Goal: Task Accomplishment & Management: Use online tool/utility

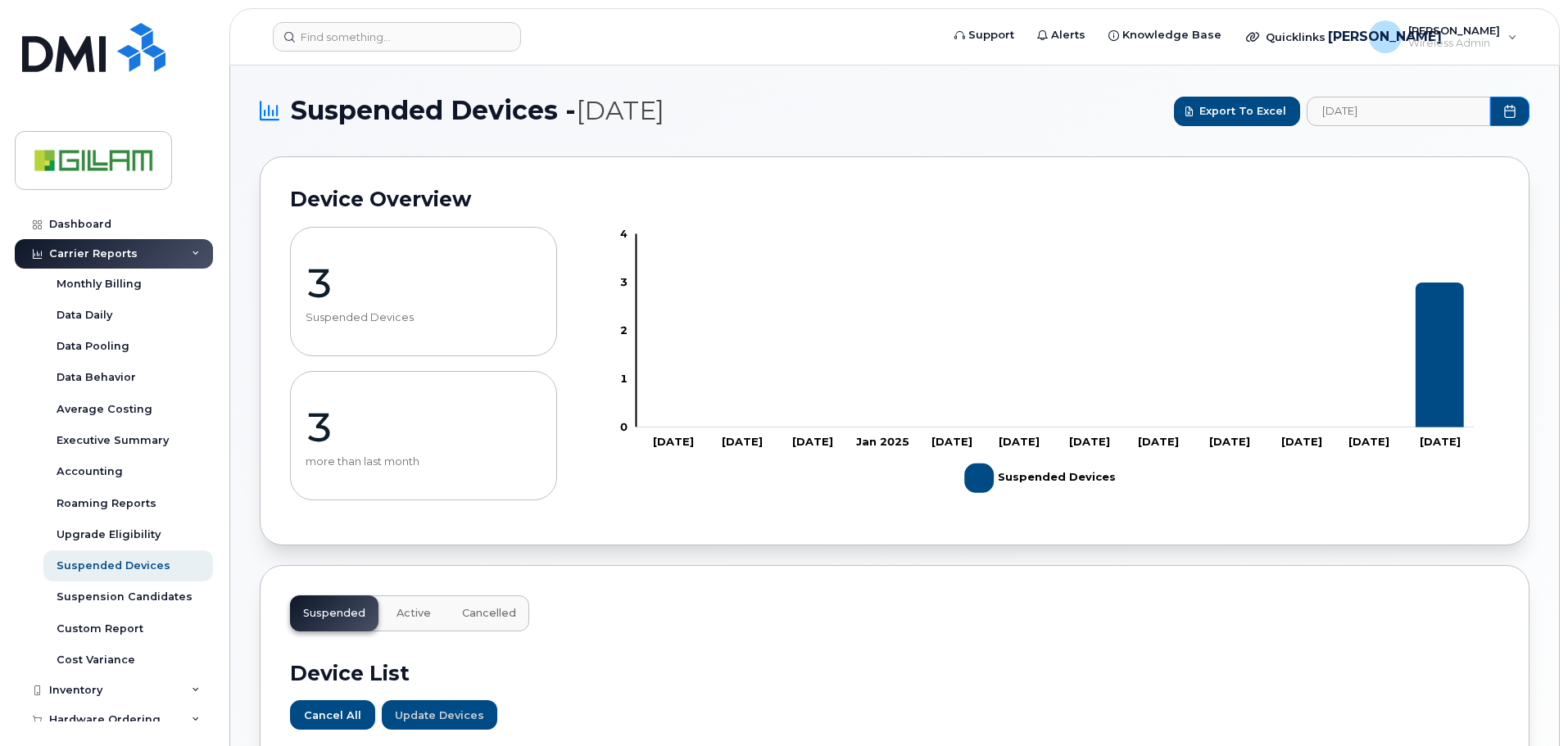
scroll to position [564, 0]
drag, startPoint x: 72, startPoint y: 223, endPoint x: 80, endPoint y: 232, distance: 12.0
click at [72, 223] on div "Dashboard" at bounding box center [81, 224] width 63 height 13
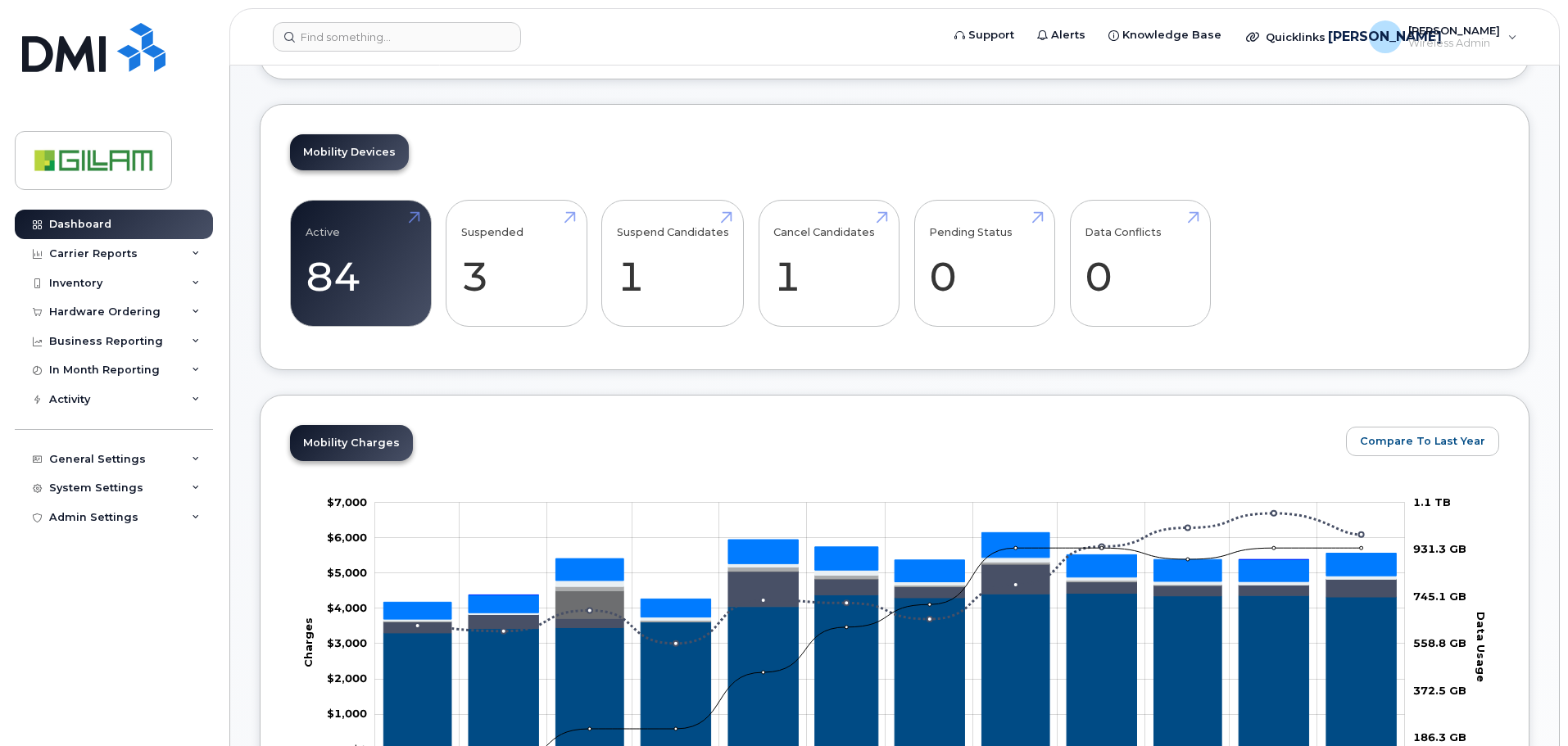
scroll to position [410, 0]
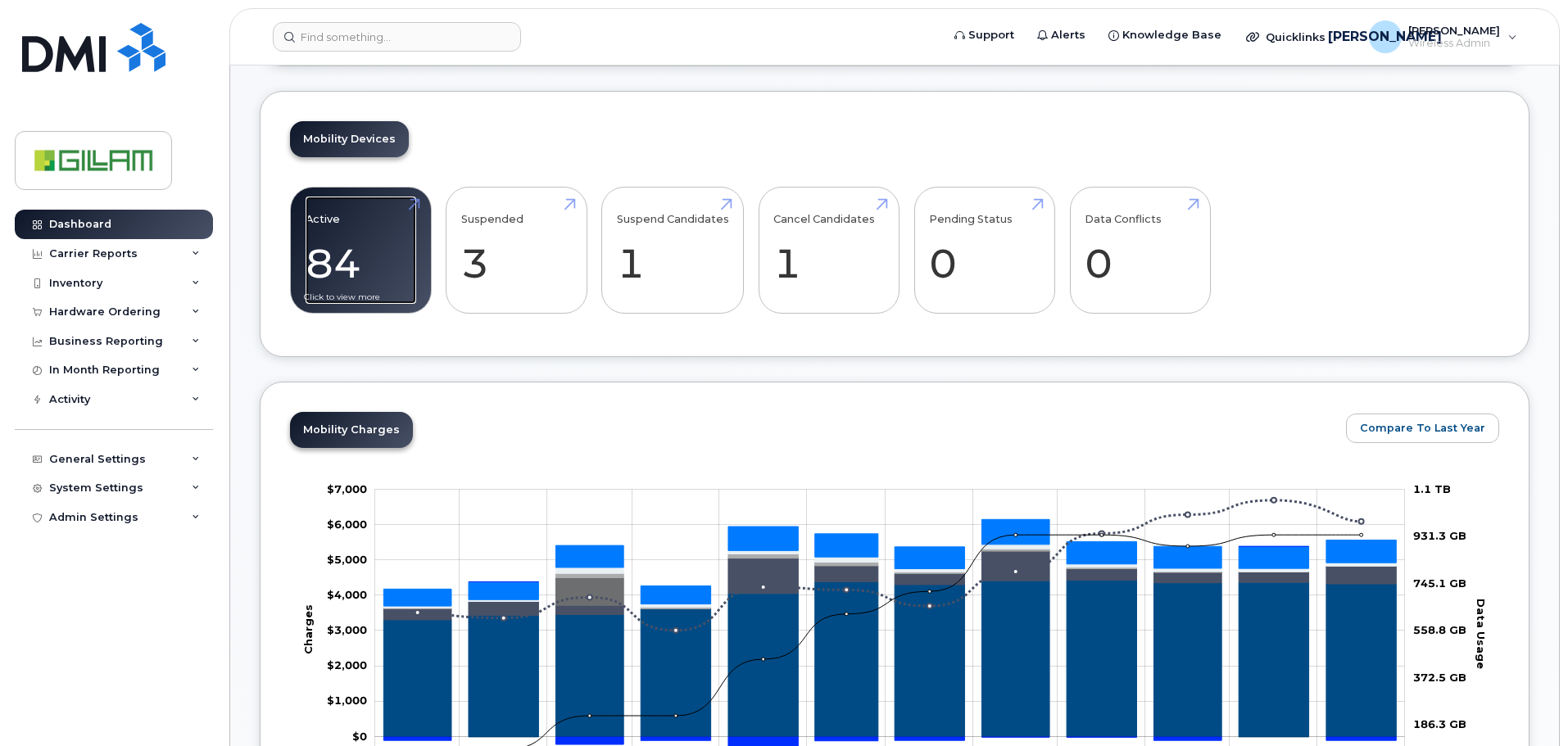
click at [356, 275] on link "Active 84 20%" at bounding box center [361, 251] width 110 height 108
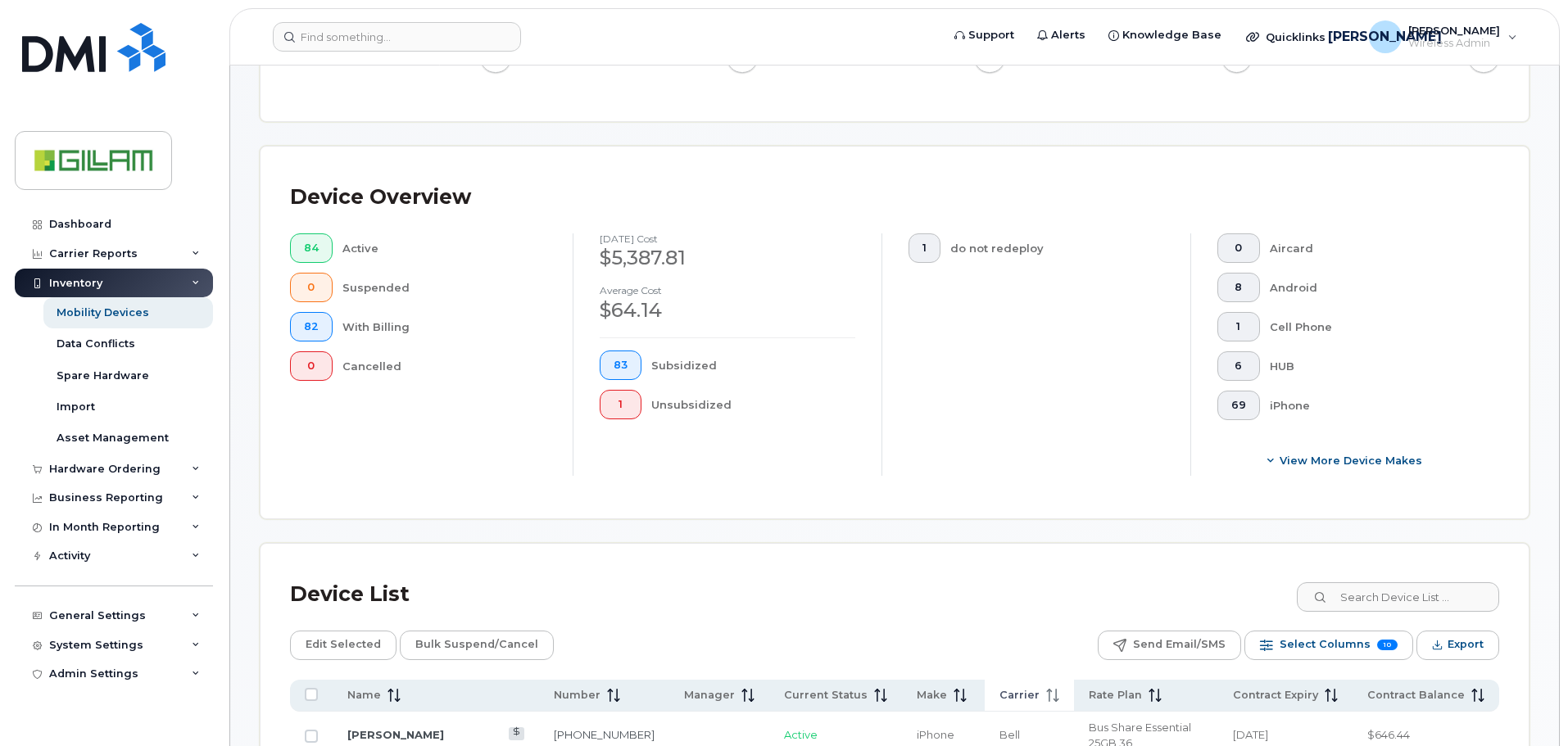
scroll to position [737, 0]
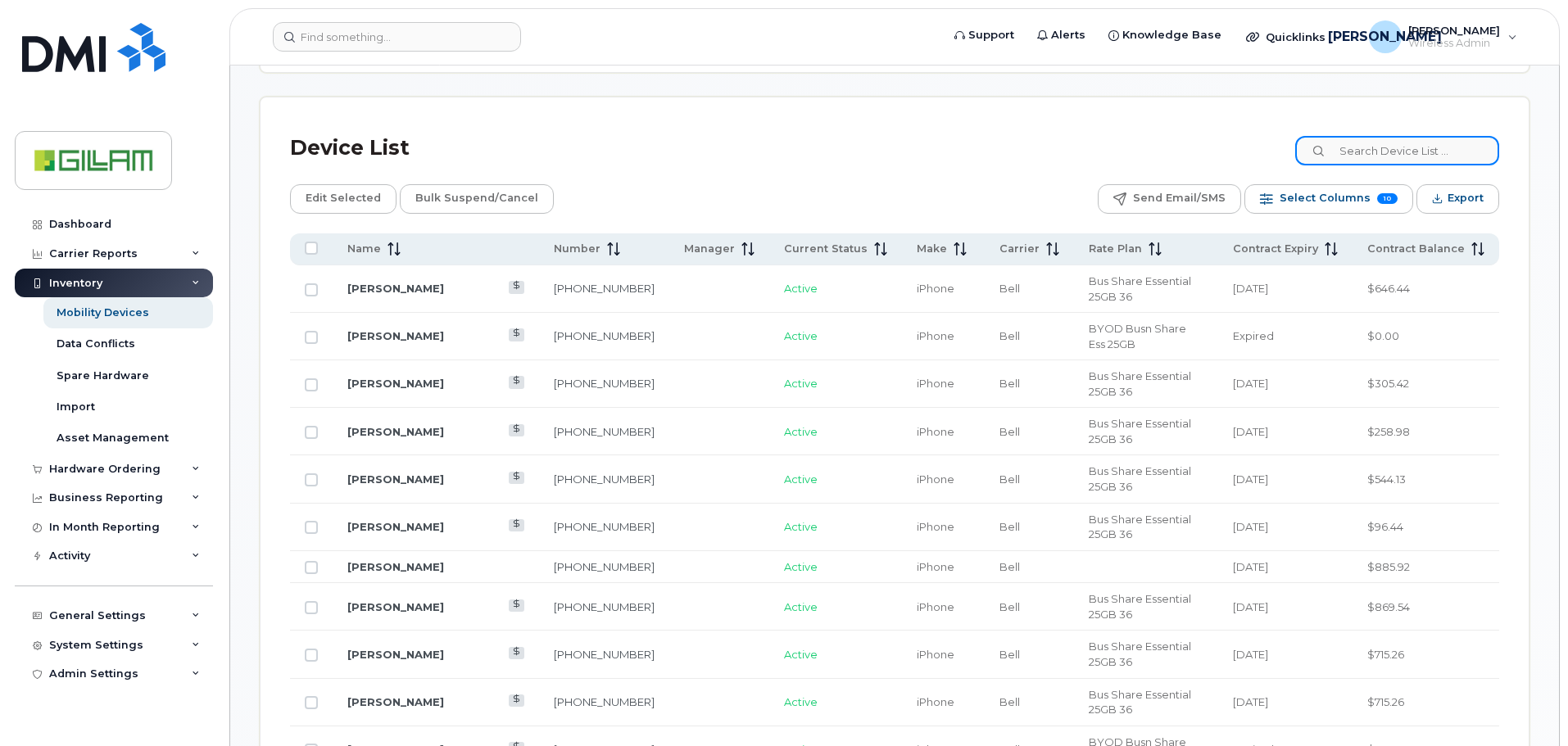
click at [1386, 148] on input at bounding box center [1397, 150] width 204 height 29
type input "iryna"
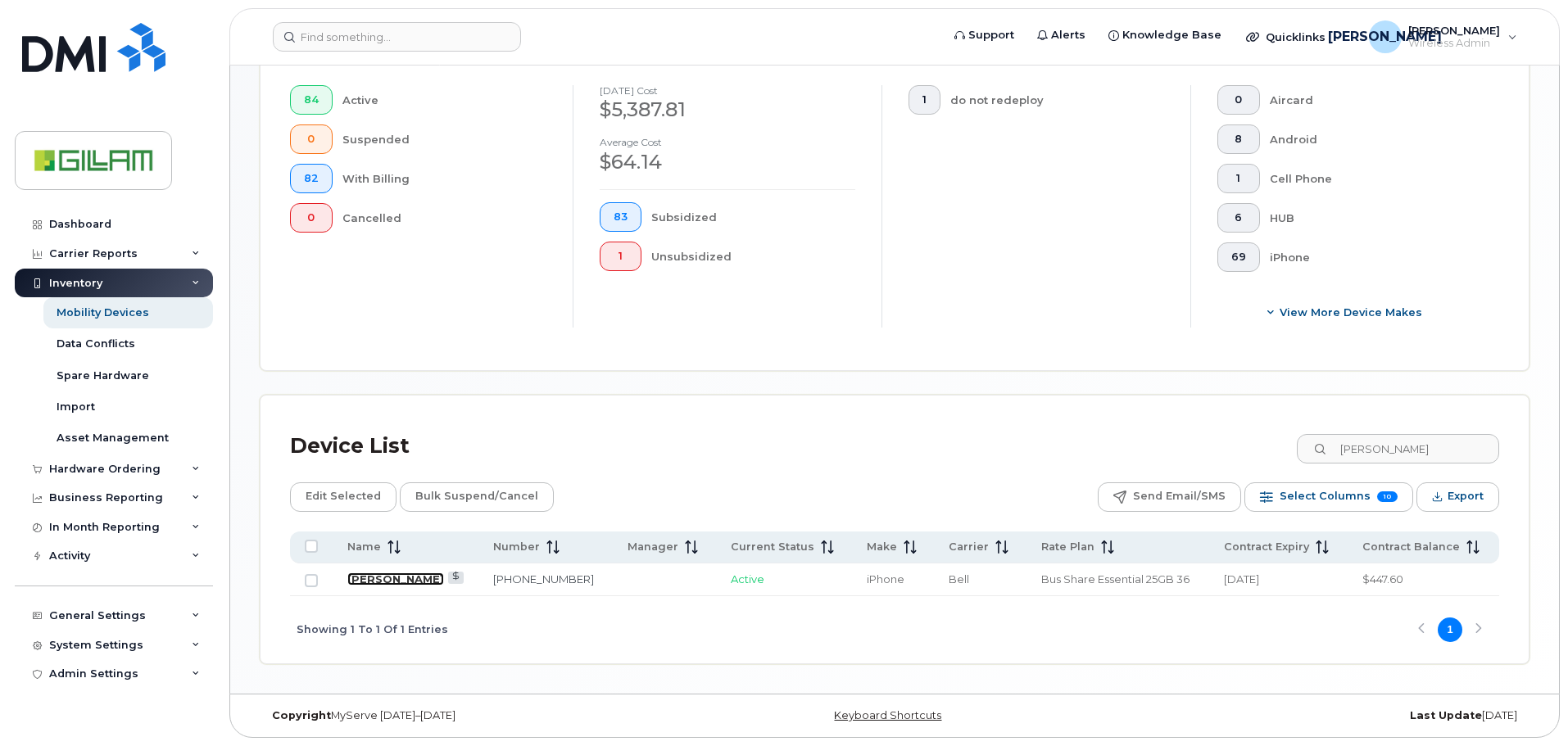
click at [390, 580] on link "Iryna Narenka" at bounding box center [396, 580] width 97 height 13
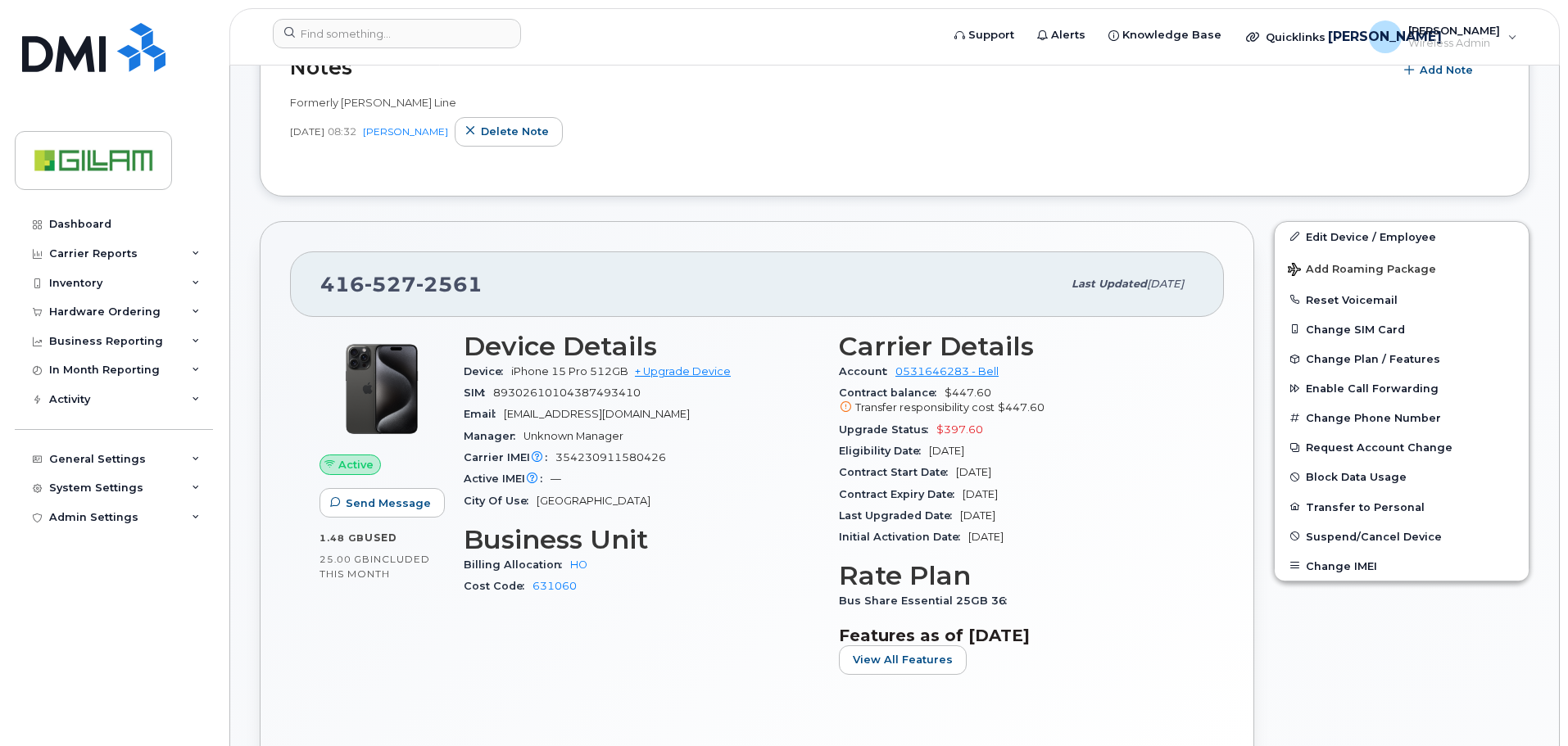
scroll to position [410, 0]
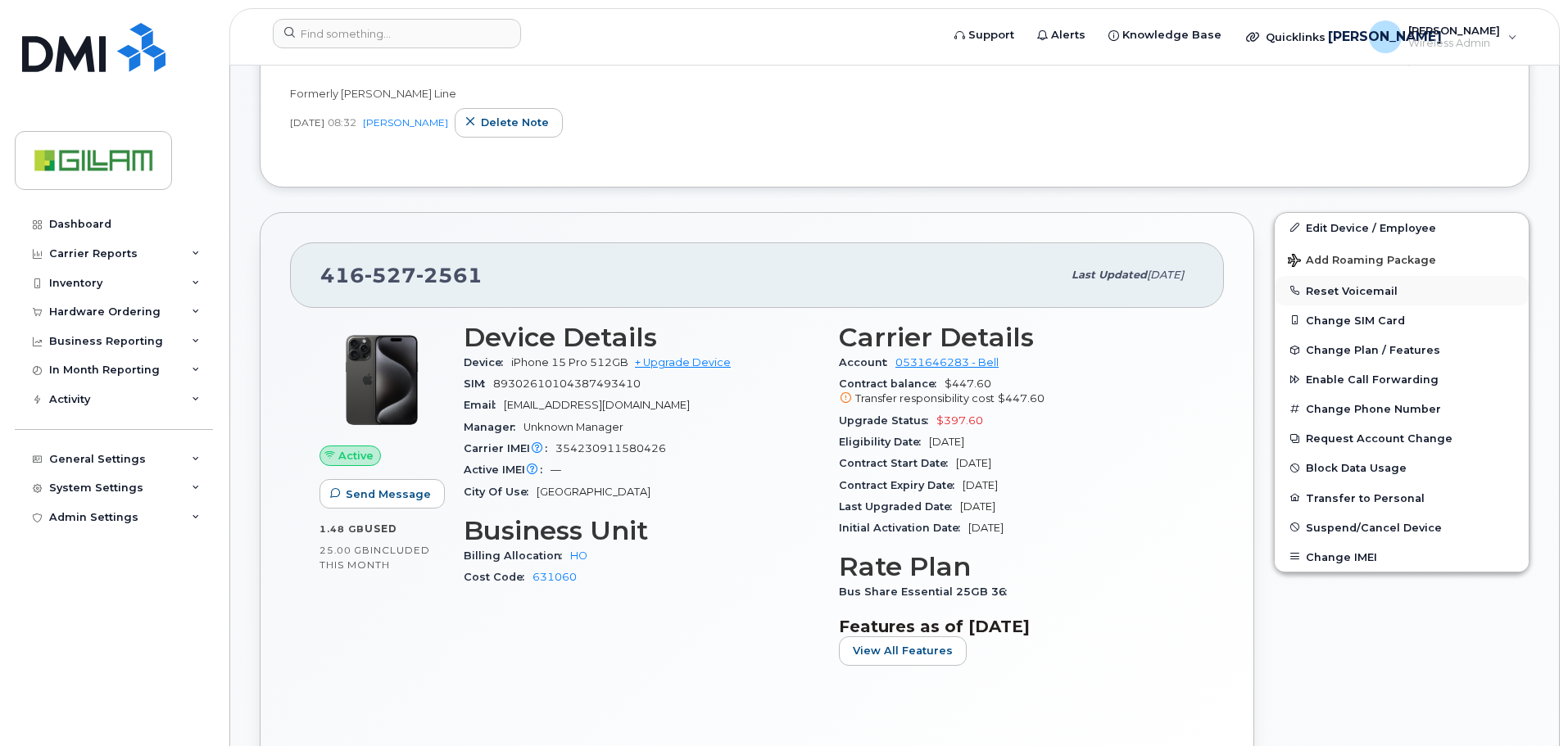
click at [1352, 288] on button "Reset Voicemail" at bounding box center [1402, 291] width 254 height 29
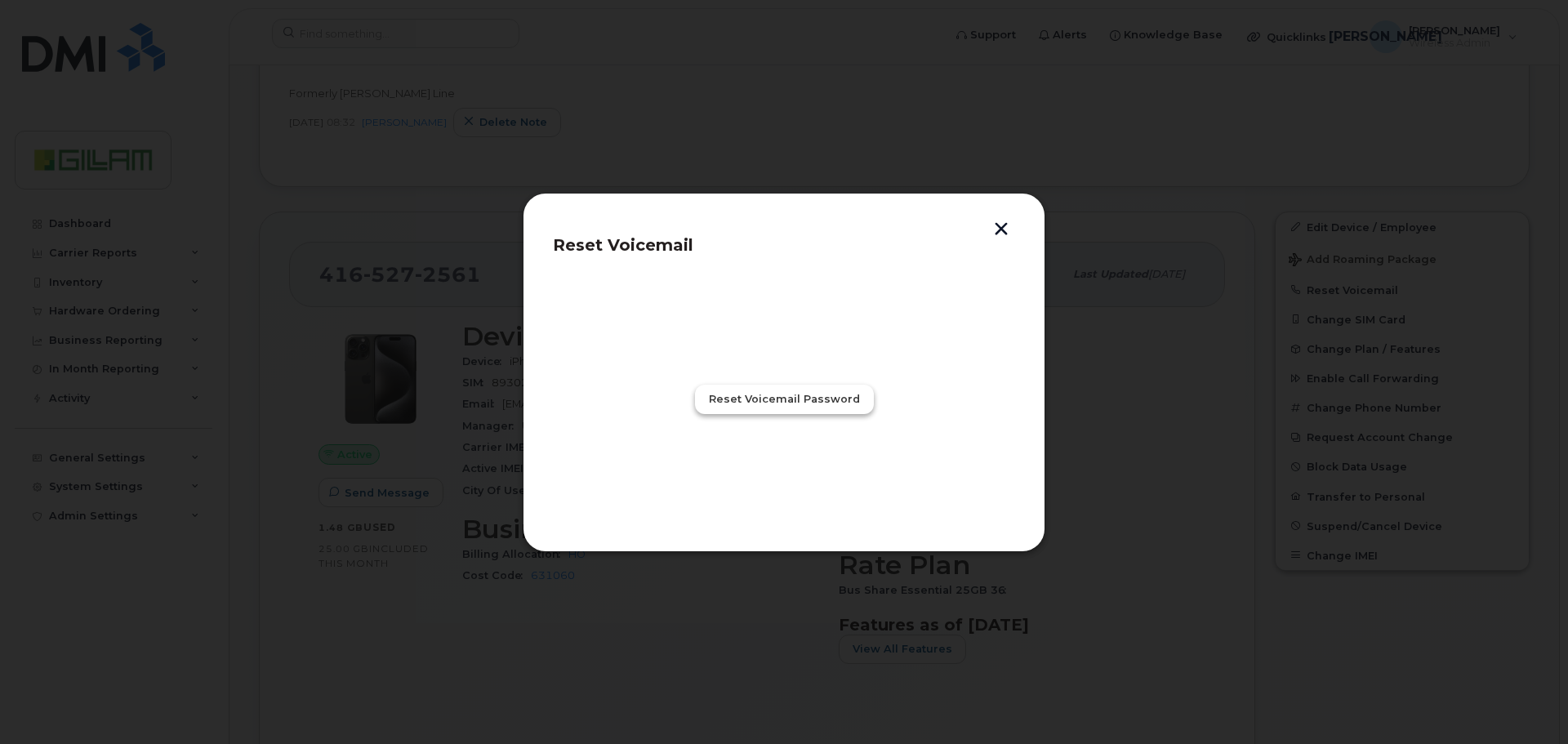
click at [801, 398] on span "Reset Voicemail Password" at bounding box center [784, 399] width 152 height 15
click at [787, 470] on span "Close" at bounding box center [784, 471] width 32 height 15
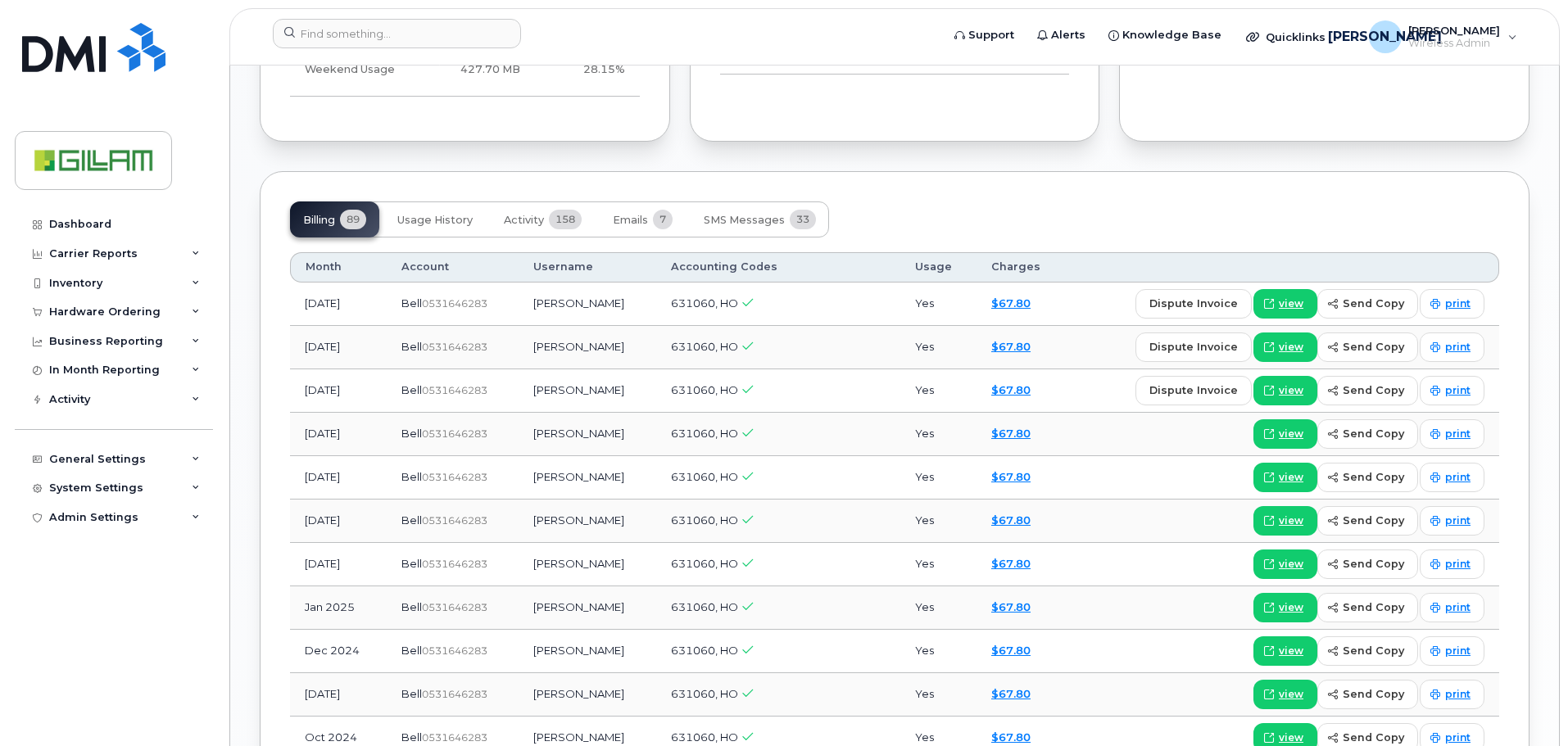
scroll to position [1393, 0]
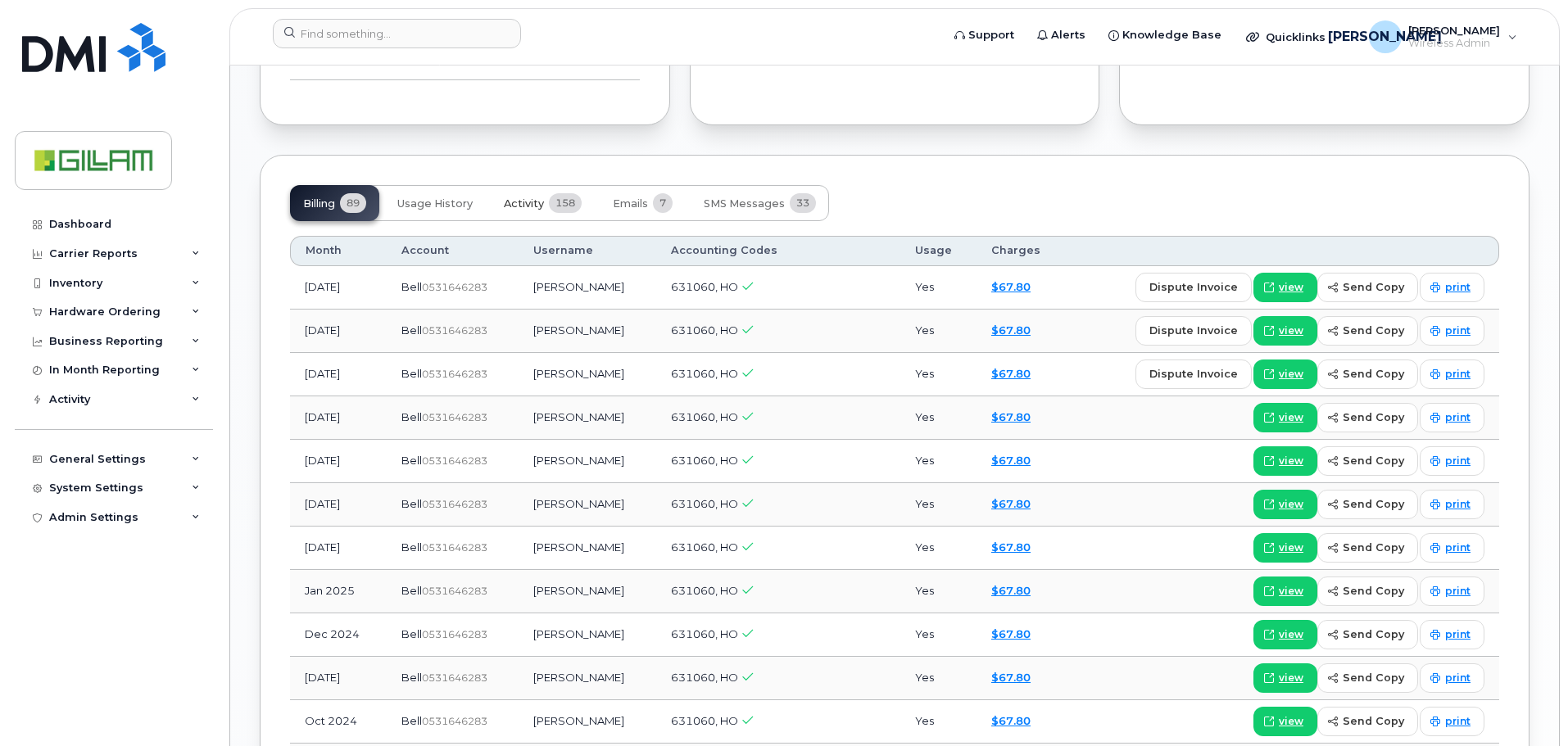
click at [528, 203] on span "Activity" at bounding box center [524, 204] width 40 height 13
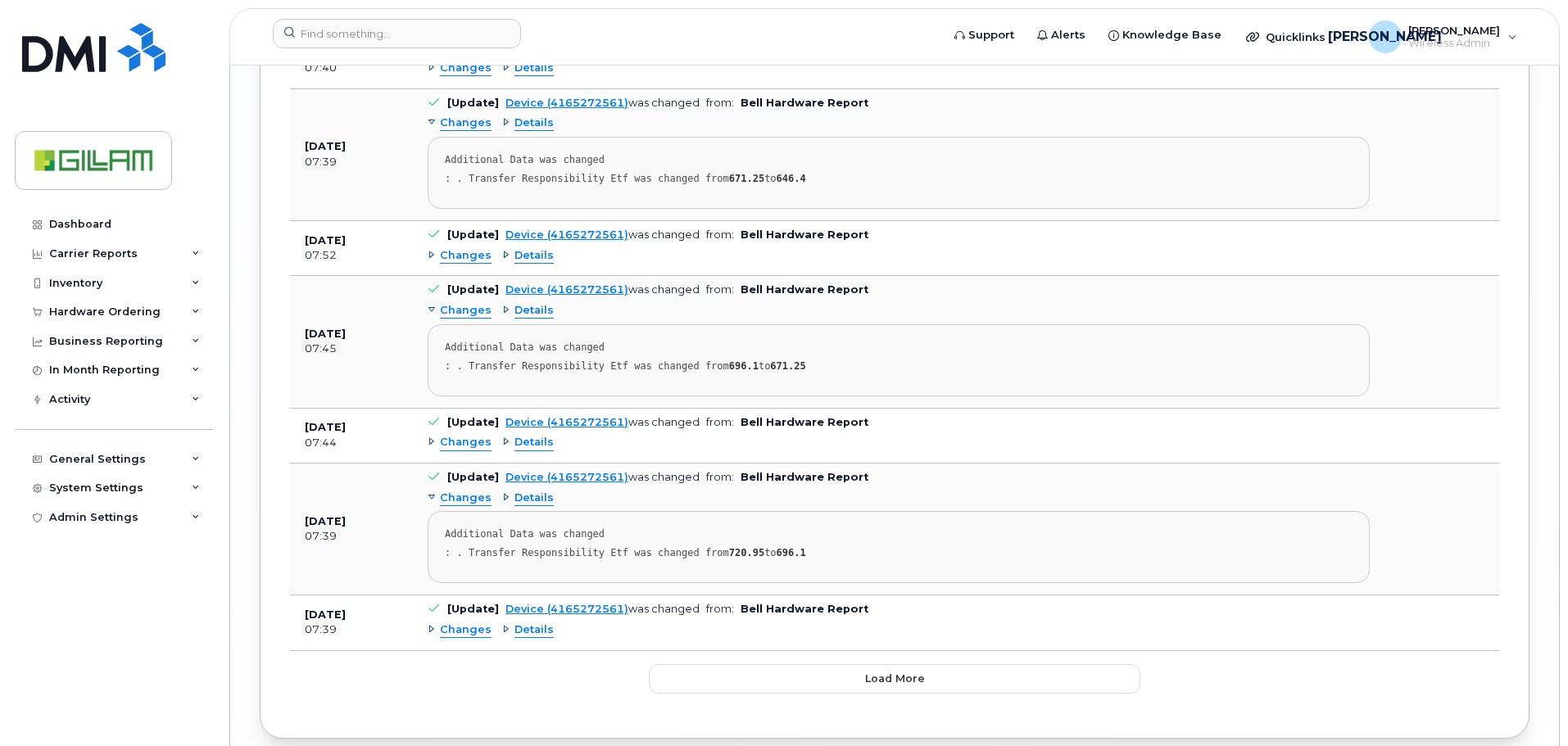
scroll to position [3318, 0]
